Goal: Task Accomplishment & Management: Use online tool/utility

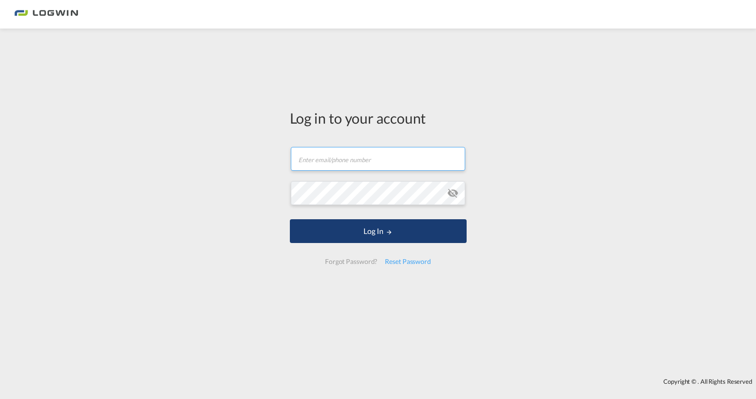
type input "[PERSON_NAME][EMAIL_ADDRESS][PERSON_NAME][DOMAIN_NAME]"
drag, startPoint x: 348, startPoint y: 238, endPoint x: 332, endPoint y: 240, distance: 16.4
click at [346, 240] on button "Log In" at bounding box center [378, 231] width 177 height 24
